Goal: Navigation & Orientation: Go to known website

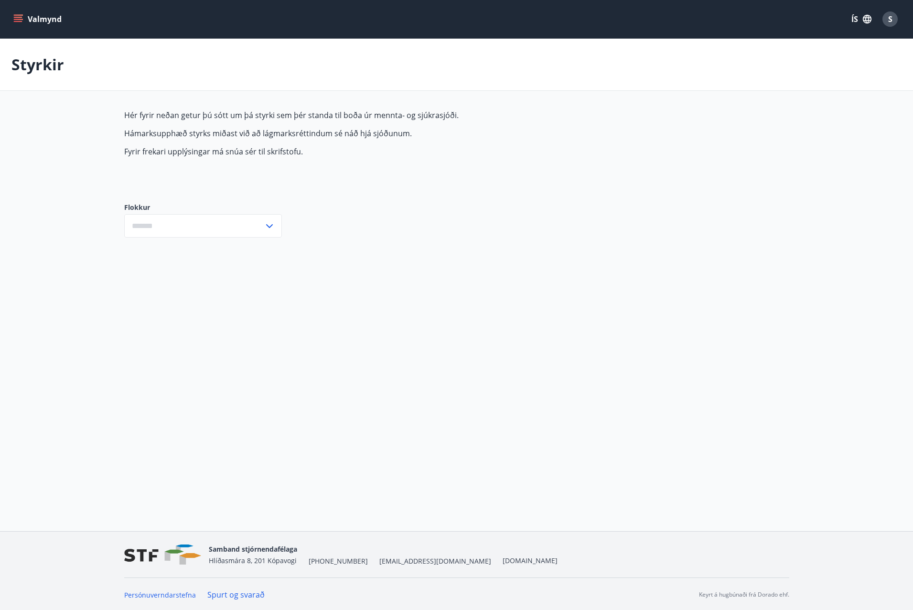
type input "***"
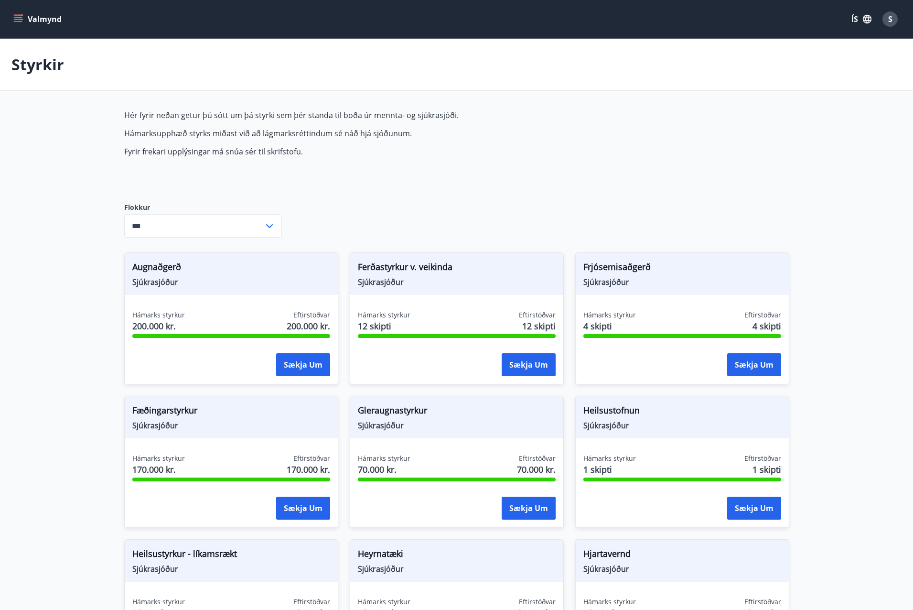
click at [16, 17] on icon "menu" at bounding box center [18, 17] width 9 height 1
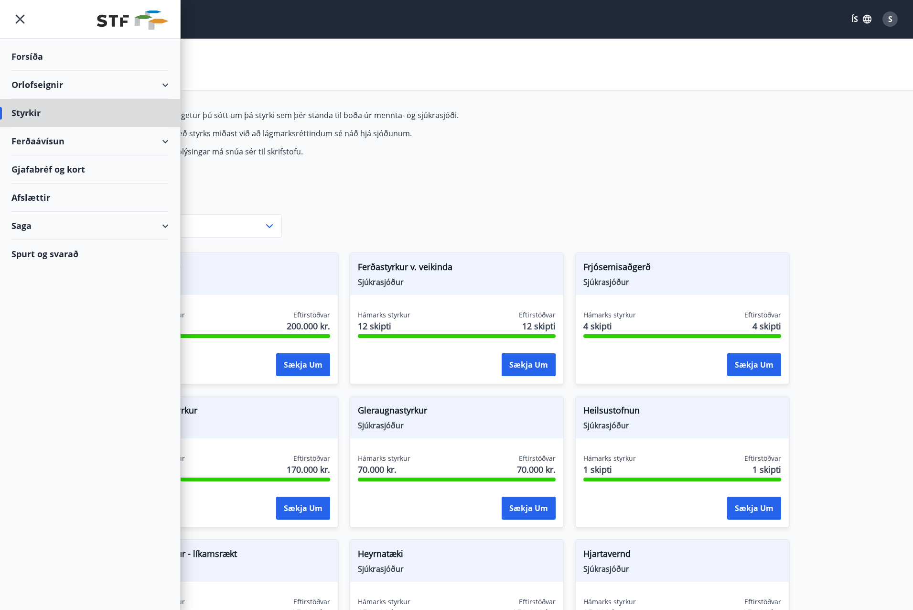
click at [28, 48] on div "Forsíða" at bounding box center [89, 57] width 157 height 28
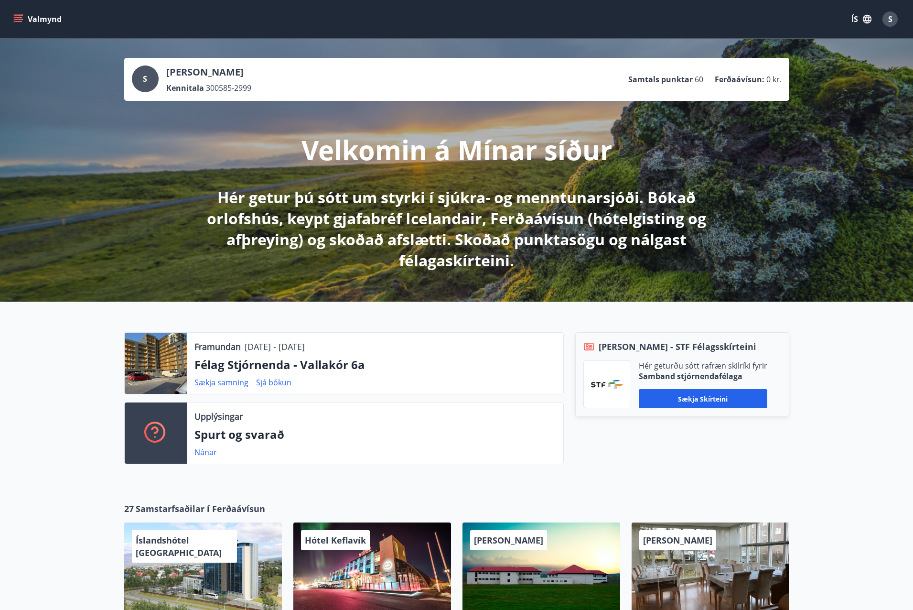
click at [890, 18] on span "S" at bounding box center [890, 19] width 4 height 11
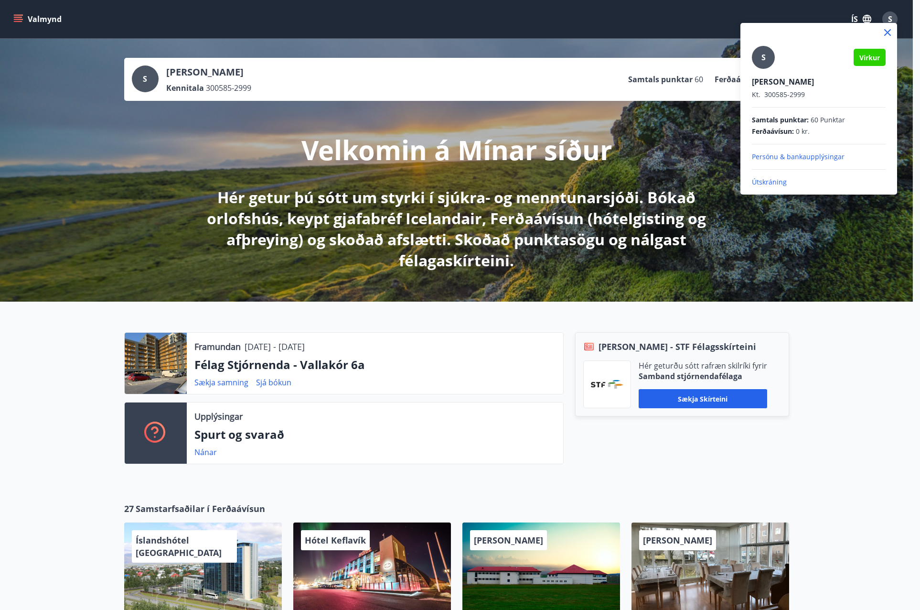
click at [281, 379] on div at bounding box center [460, 305] width 920 height 610
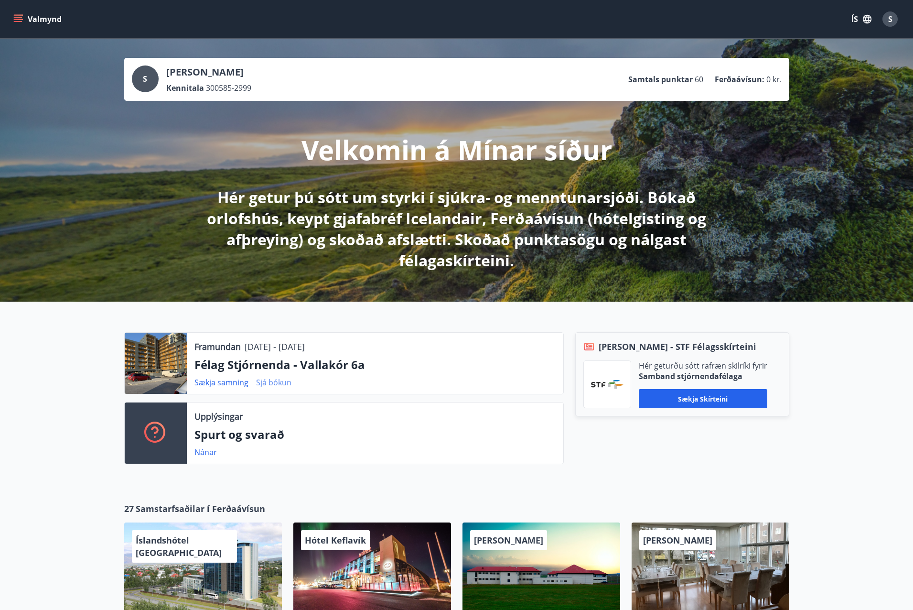
click at [277, 384] on link "Sjá bókun" at bounding box center [273, 382] width 35 height 11
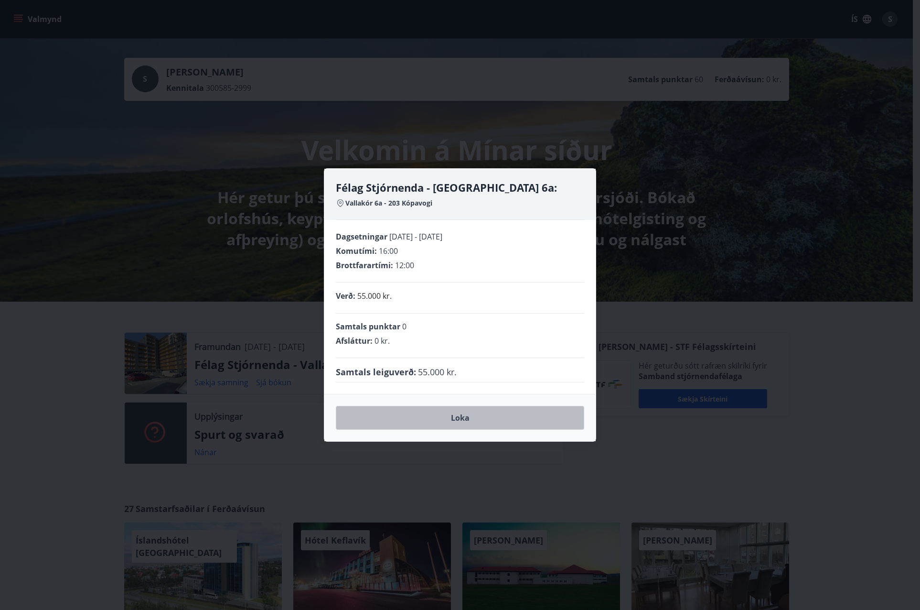
click at [494, 413] on button "Loka" at bounding box center [460, 418] width 248 height 24
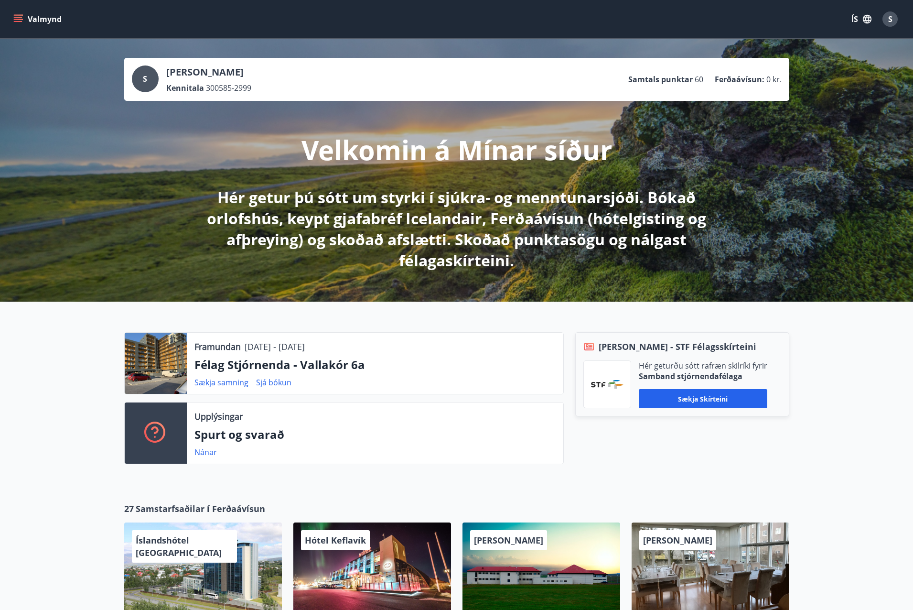
click at [895, 14] on div "S" at bounding box center [889, 18] width 15 height 15
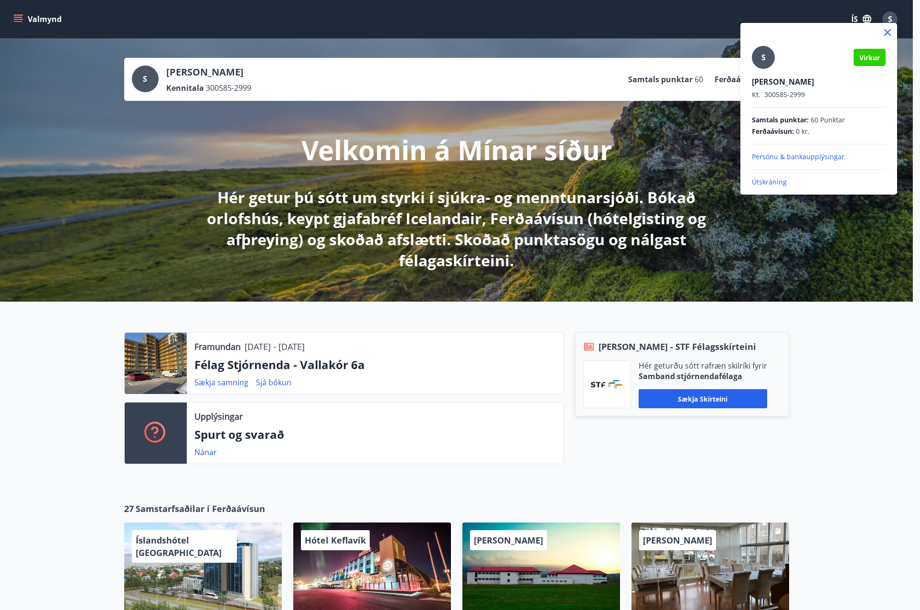
click at [767, 179] on p "Útskráning" at bounding box center [819, 182] width 134 height 10
